Goal: Find contact information: Find contact information

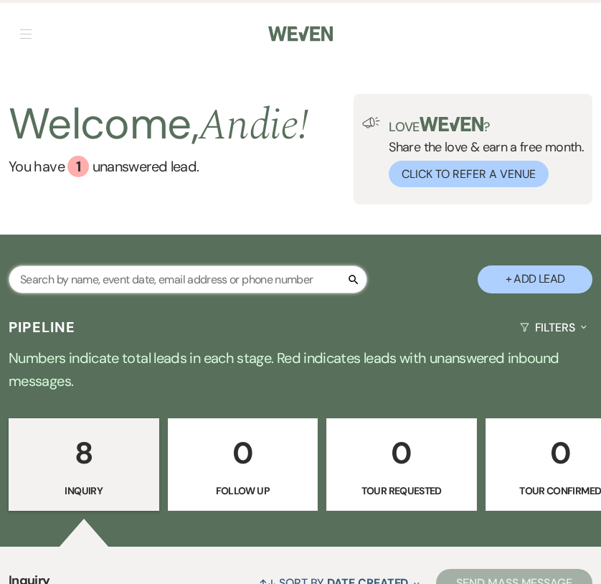
click at [205, 274] on input "text" at bounding box center [188, 280] width 359 height 28
type input "[PERSON_NAME]"
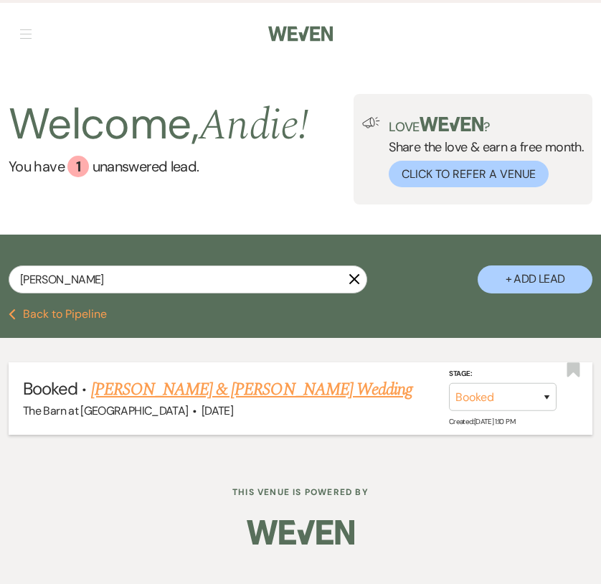
click at [258, 391] on link "[PERSON_NAME] & [PERSON_NAME] Wedding" at bounding box center [252, 390] width 322 height 26
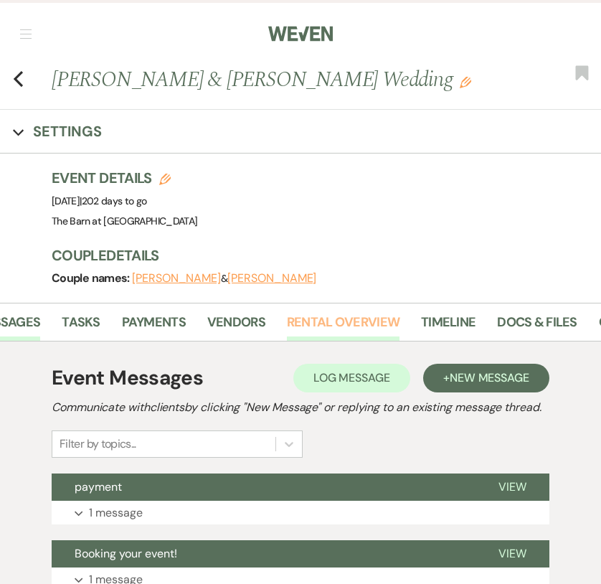
scroll to position [0, 87]
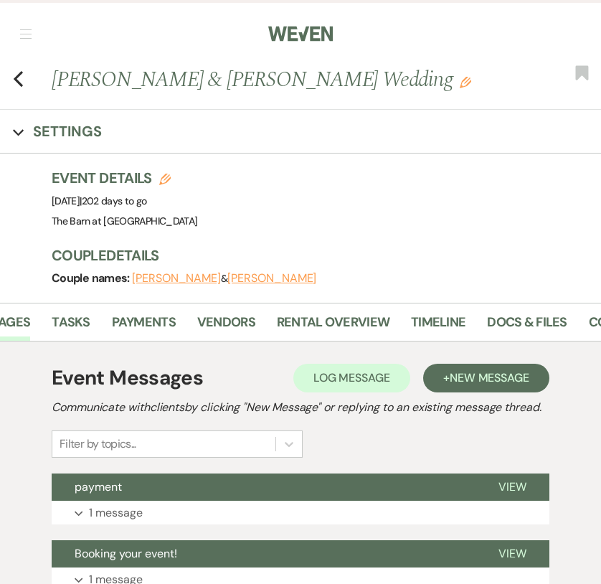
click at [520, 309] on li "Docs & Files" at bounding box center [537, 325] width 101 height 32
click at [522, 317] on link "Docs & Files" at bounding box center [527, 326] width 80 height 29
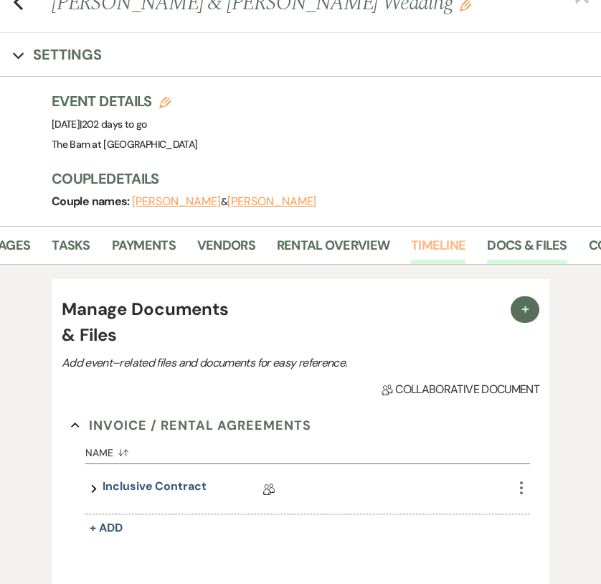
scroll to position [80, 0]
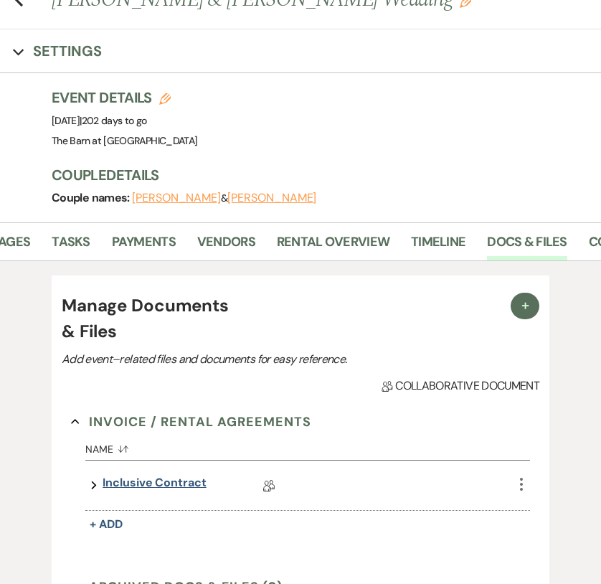
click at [179, 489] on link "Inclusive Contract" at bounding box center [155, 485] width 104 height 22
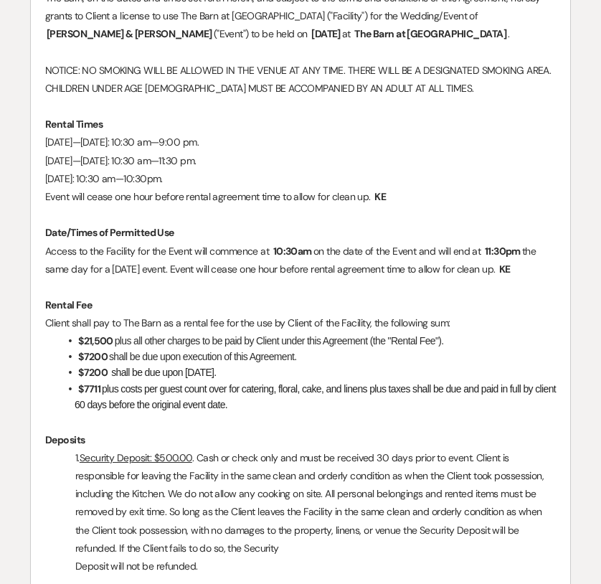
scroll to position [1099, 0]
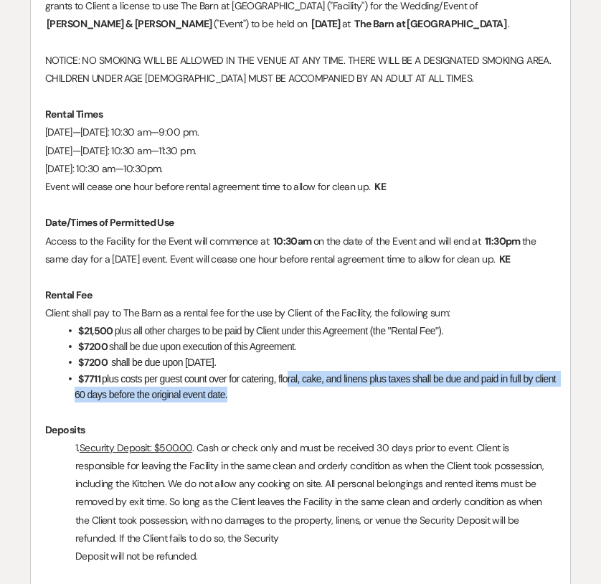
drag, startPoint x: 292, startPoint y: 372, endPoint x: 423, endPoint y: 389, distance: 132.4
click at [423, 389] on li "﻿ $7711 ﻿ plus costs per guest count over for catering, floral, cake, and linen…" at bounding box center [308, 387] width 497 height 32
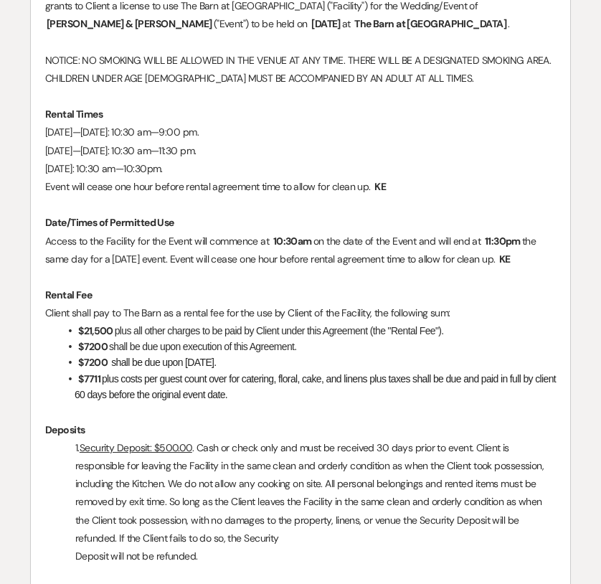
click at [406, 405] on p at bounding box center [300, 412] width 511 height 18
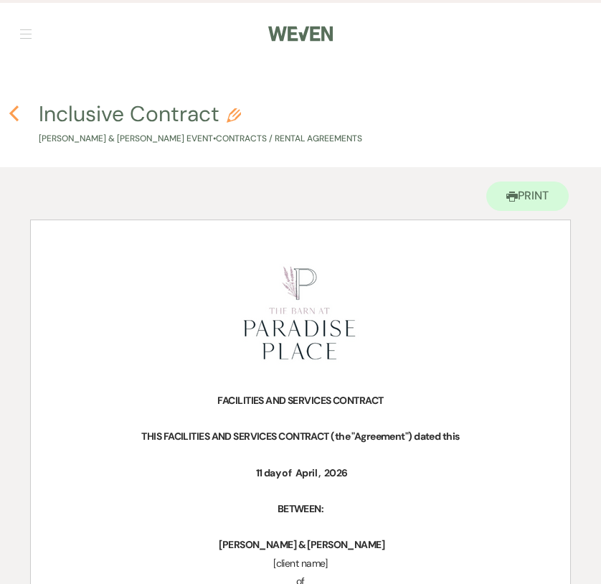
scroll to position [0, 0]
click at [12, 122] on icon "Previous" at bounding box center [14, 113] width 11 height 17
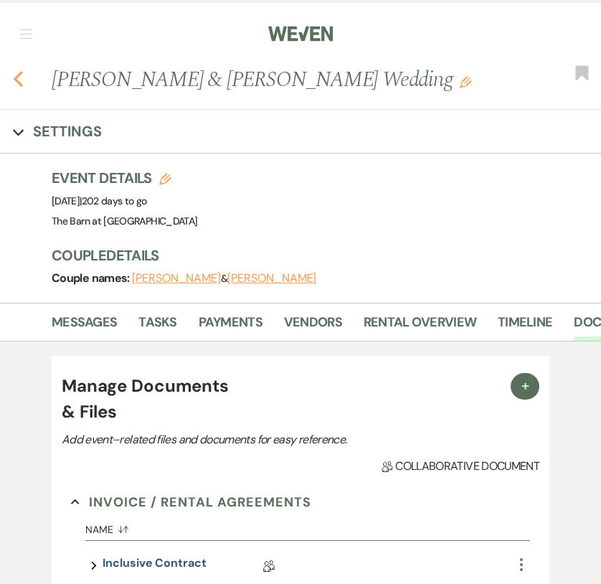
click at [17, 78] on use "button" at bounding box center [18, 80] width 9 height 16
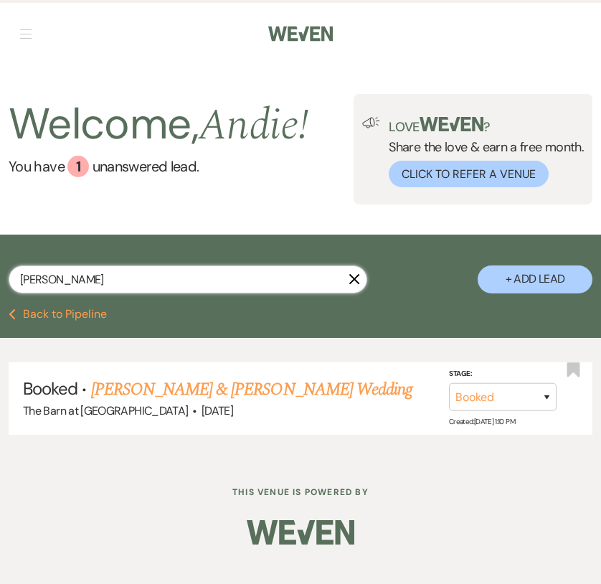
drag, startPoint x: 184, startPoint y: 275, endPoint x: -19, endPoint y: 273, distance: 202.4
click at [0, 273] on html "Weven Check Log Out Pinterest Instagram Facebook Terms of Use Privacy Policy Da…" at bounding box center [300, 292] width 601 height 584
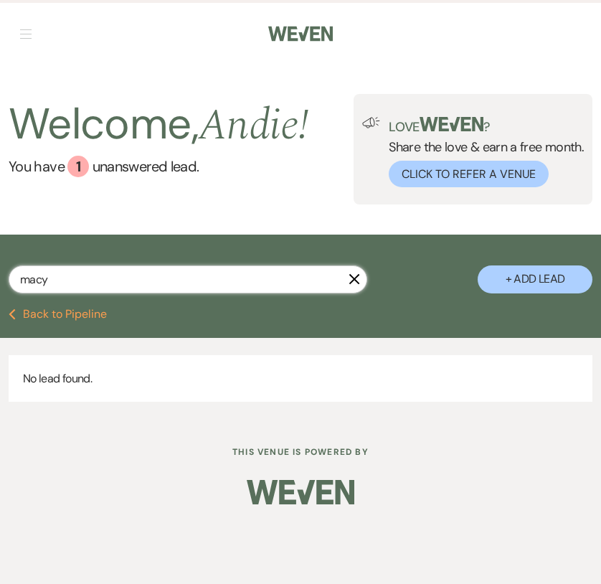
click at [332, 275] on input "macy" at bounding box center [188, 280] width 359 height 28
click at [321, 278] on input "macy" at bounding box center [188, 280] width 359 height 28
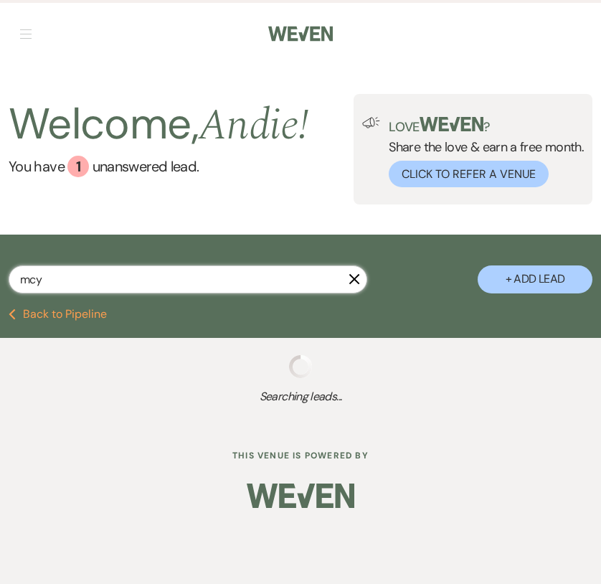
type input "may"
select select "8"
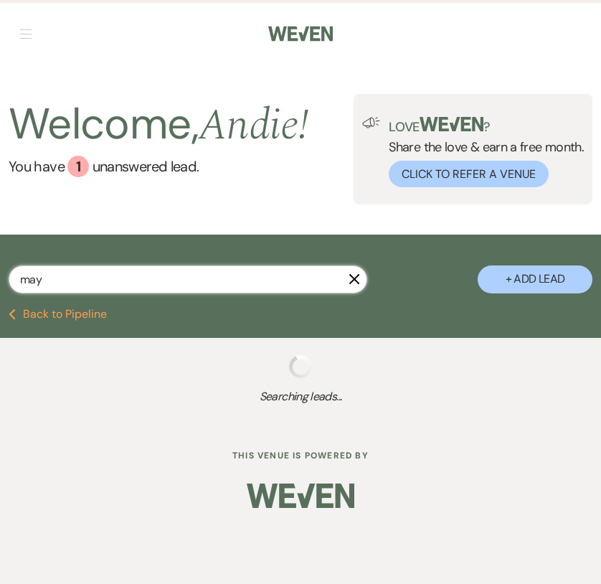
select select "8"
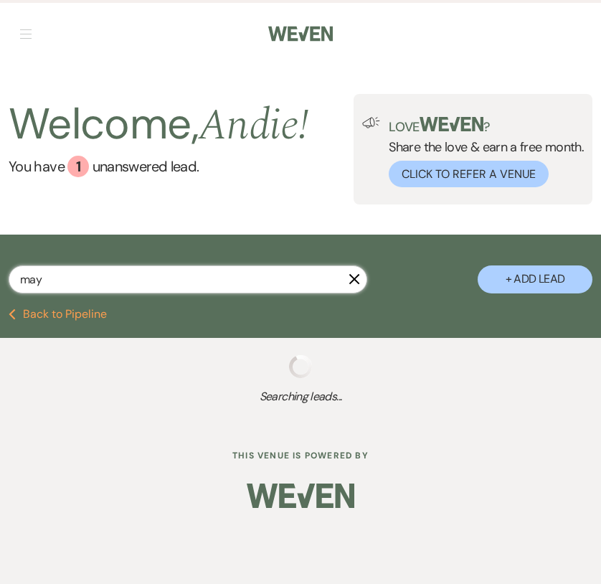
select select "8"
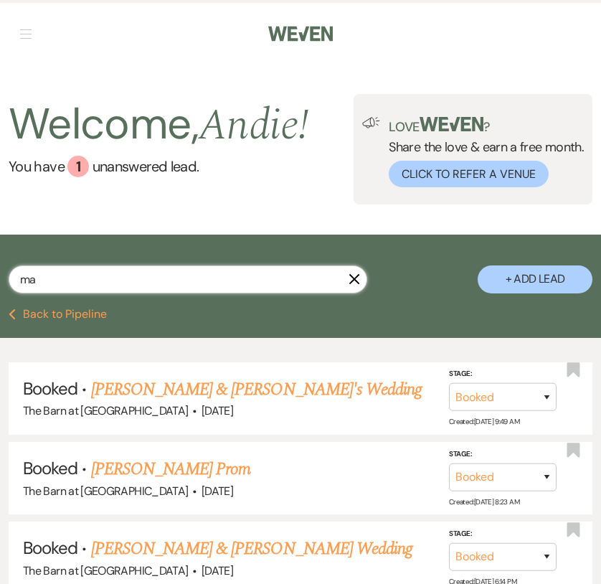
type input "m"
type input "[PERSON_NAME]"
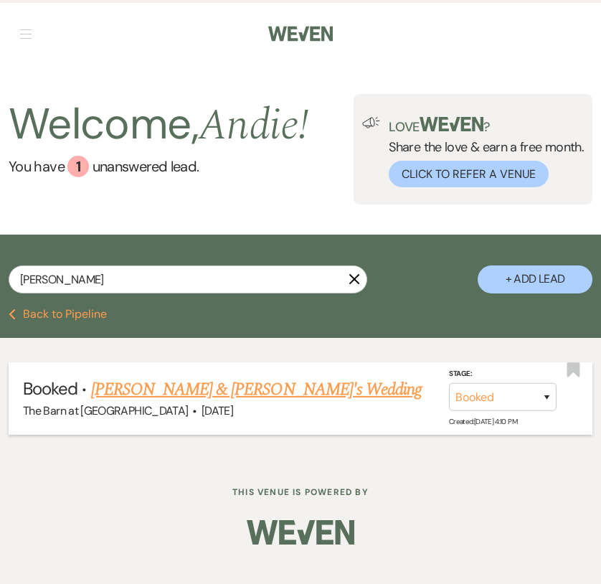
click at [276, 393] on link "[PERSON_NAME] & [PERSON_NAME]'s Wedding" at bounding box center [257, 390] width 332 height 26
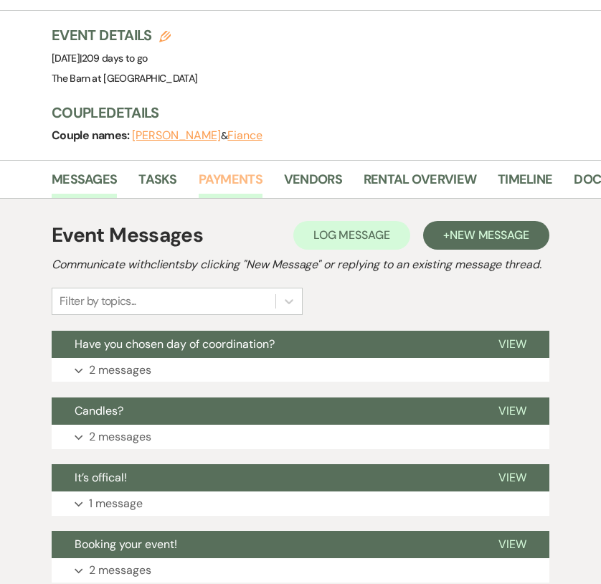
scroll to position [135, 0]
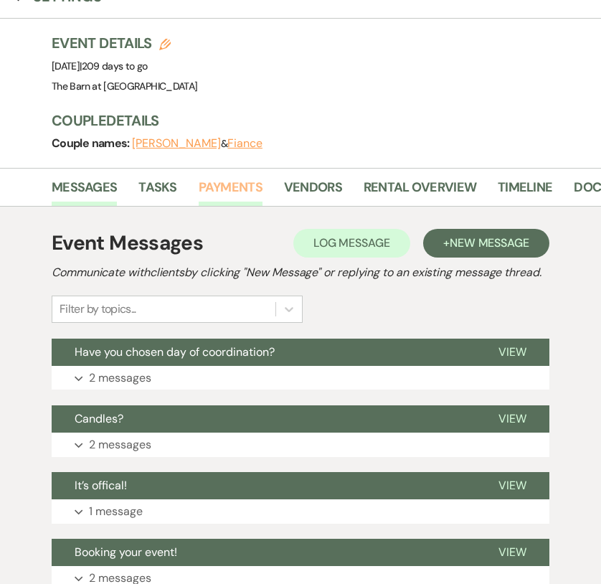
click at [233, 187] on link "Payments" at bounding box center [231, 191] width 64 height 29
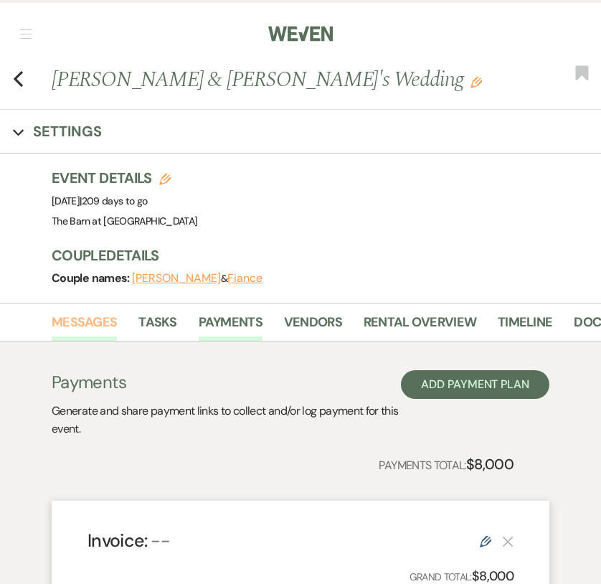
click at [105, 327] on link "Messages" at bounding box center [84, 326] width 65 height 29
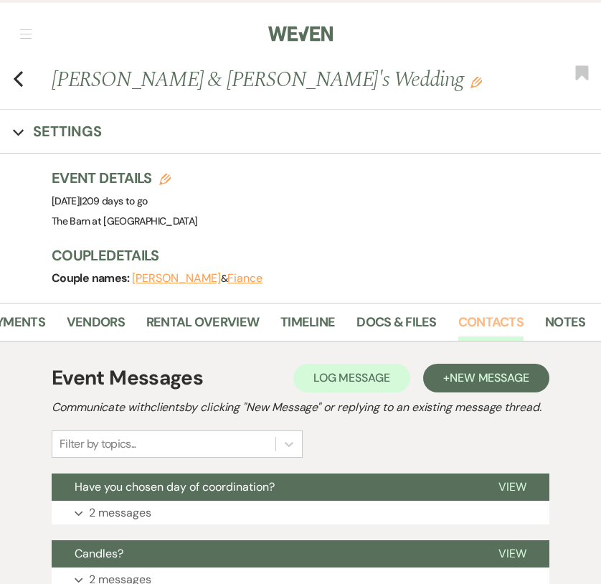
click at [484, 319] on link "Contacts" at bounding box center [491, 326] width 65 height 29
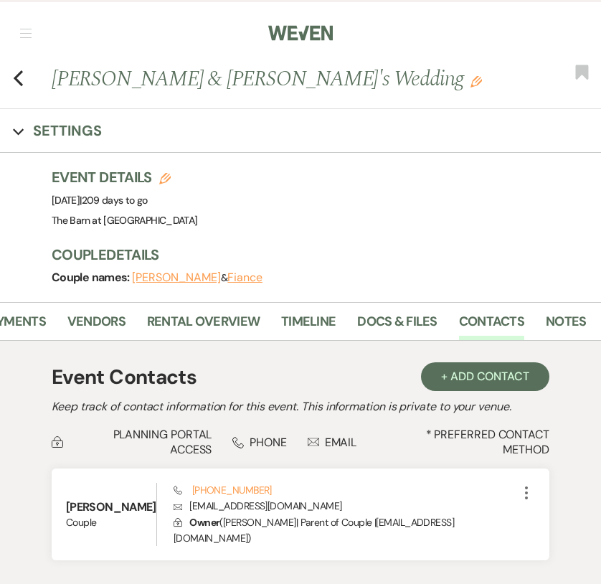
scroll to position [8, 0]
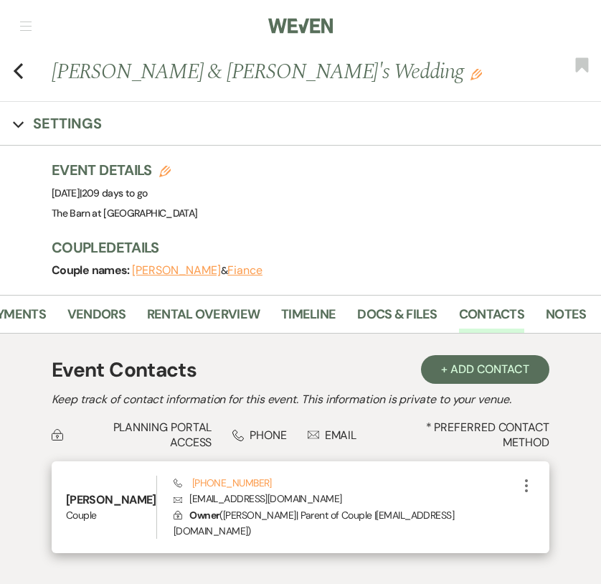
click at [225, 500] on p "Envelope [EMAIL_ADDRESS][DOMAIN_NAME]" at bounding box center [346, 499] width 344 height 16
click at [276, 493] on p "Envelope [EMAIL_ADDRESS][DOMAIN_NAME]" at bounding box center [346, 499] width 344 height 16
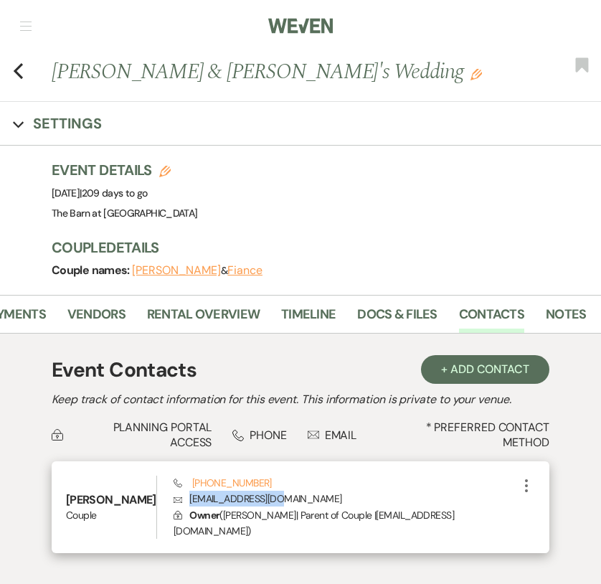
drag, startPoint x: 271, startPoint y: 497, endPoint x: 176, endPoint y: 499, distance: 94.7
click at [176, 499] on p "Envelope [EMAIL_ADDRESS][DOMAIN_NAME]" at bounding box center [346, 499] width 344 height 16
copy p "[EMAIL_ADDRESS][DOMAIN_NAME]"
